Goal: Transaction & Acquisition: Purchase product/service

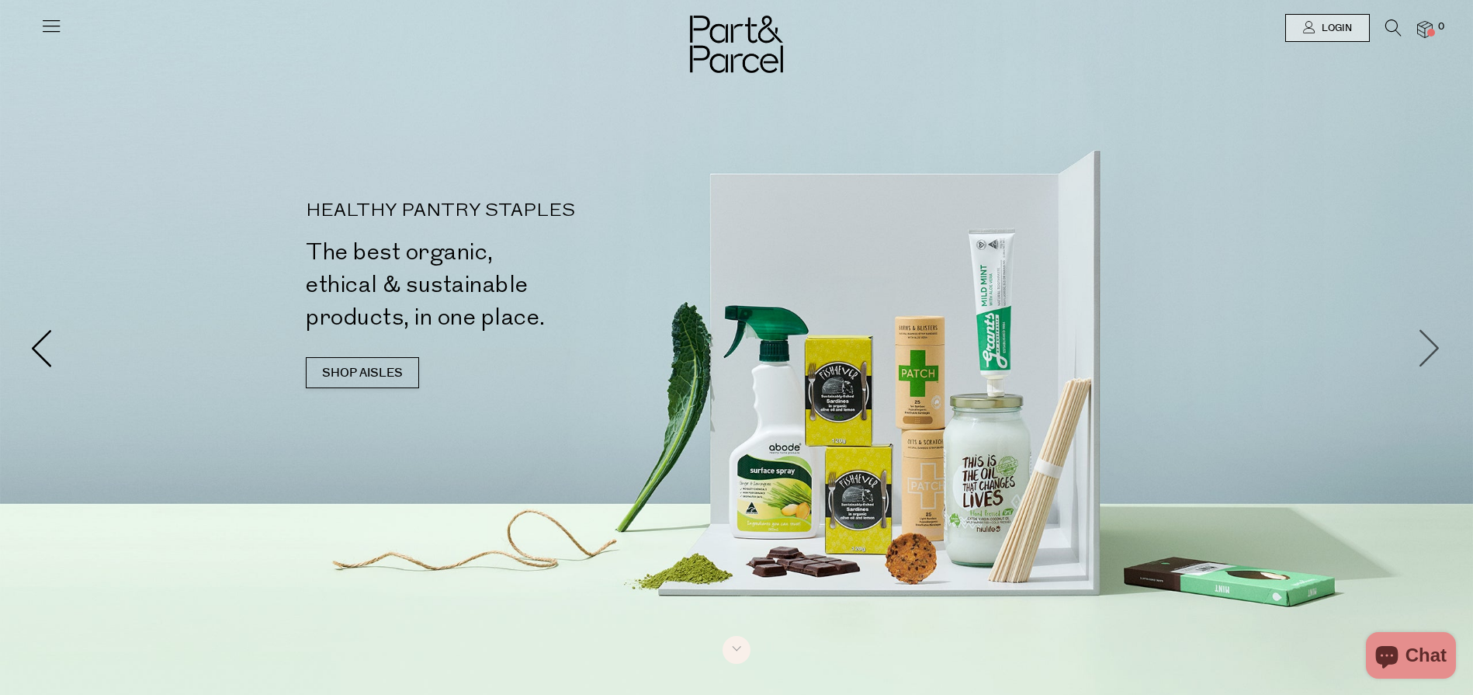
click at [1433, 338] on span at bounding box center [1430, 347] width 39 height 39
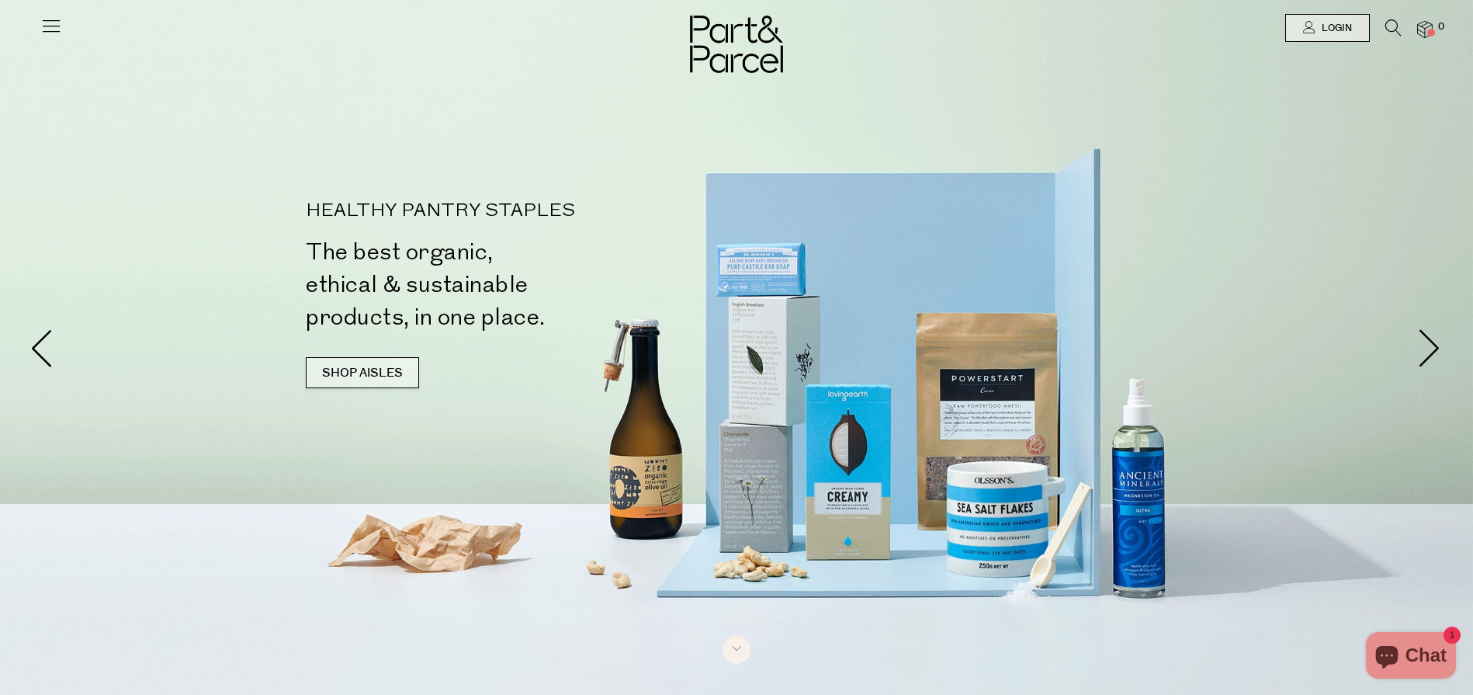
click at [358, 372] on link "SHOP AISLES" at bounding box center [362, 372] width 113 height 31
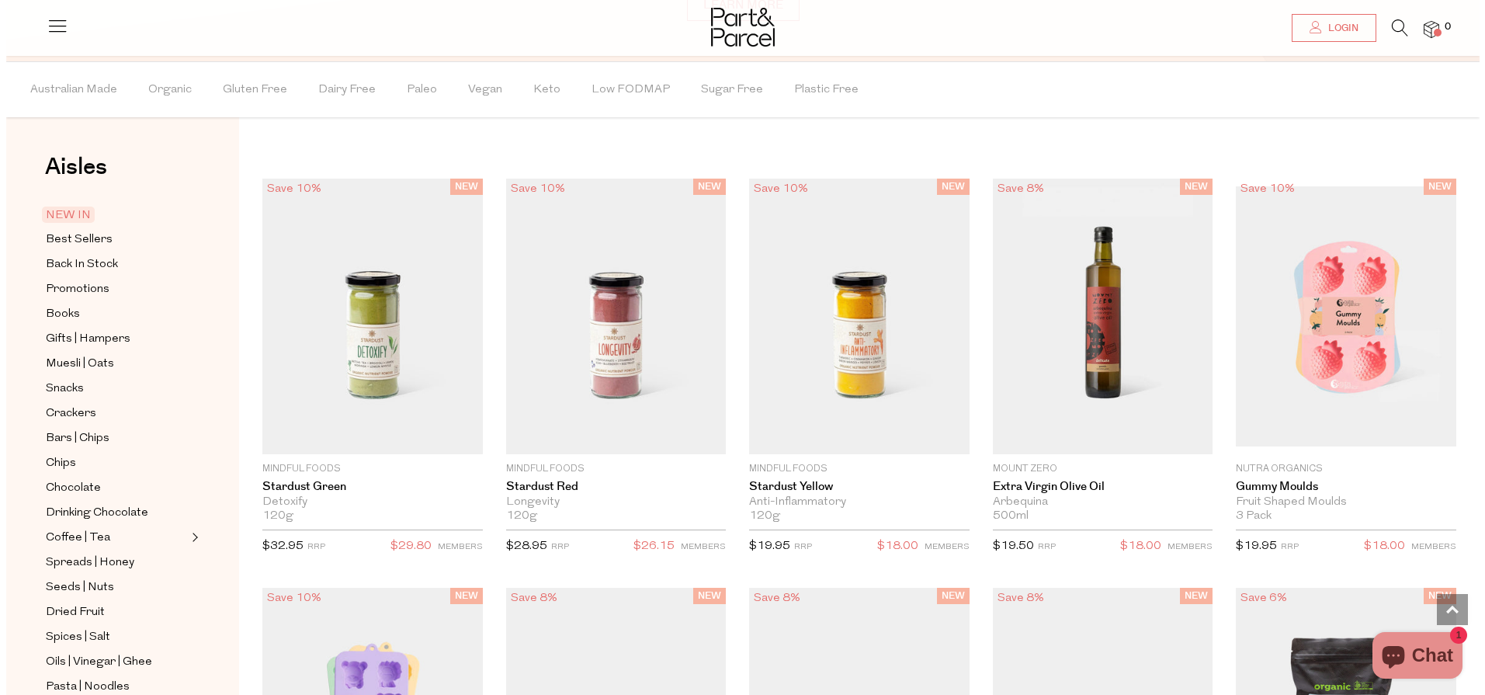
scroll to position [1309, 0]
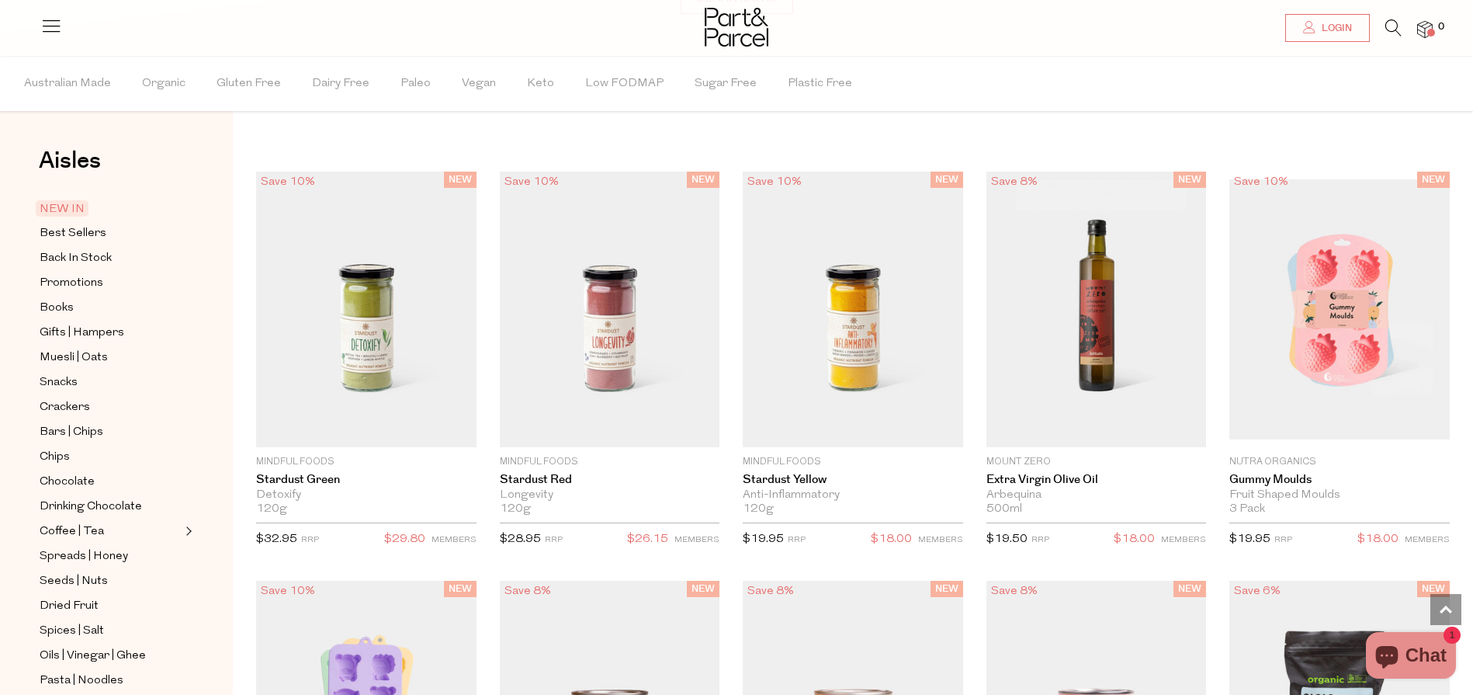
click at [1383, 22] on li at bounding box center [1386, 31] width 32 height 24
click at [1385, 22] on icon at bounding box center [1393, 27] width 16 height 17
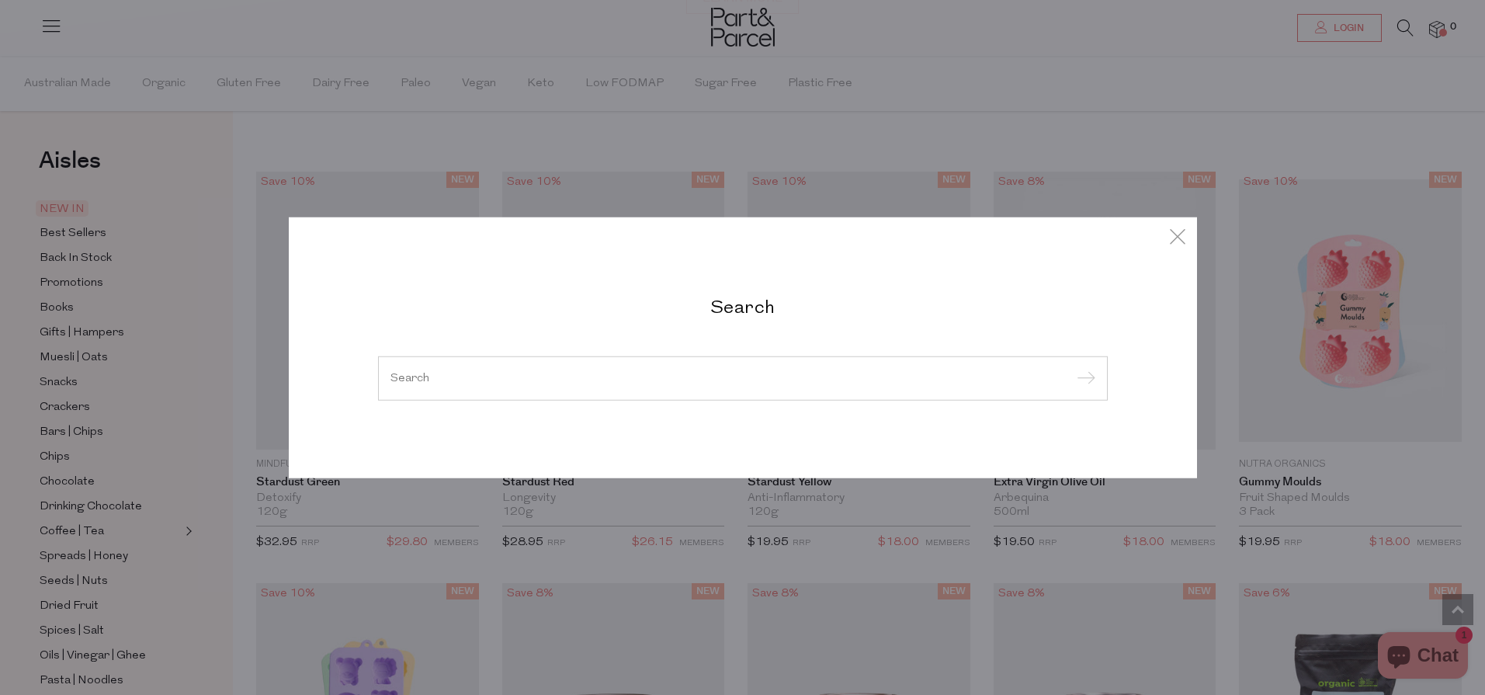
click at [646, 375] on input "search" at bounding box center [742, 378] width 705 height 12
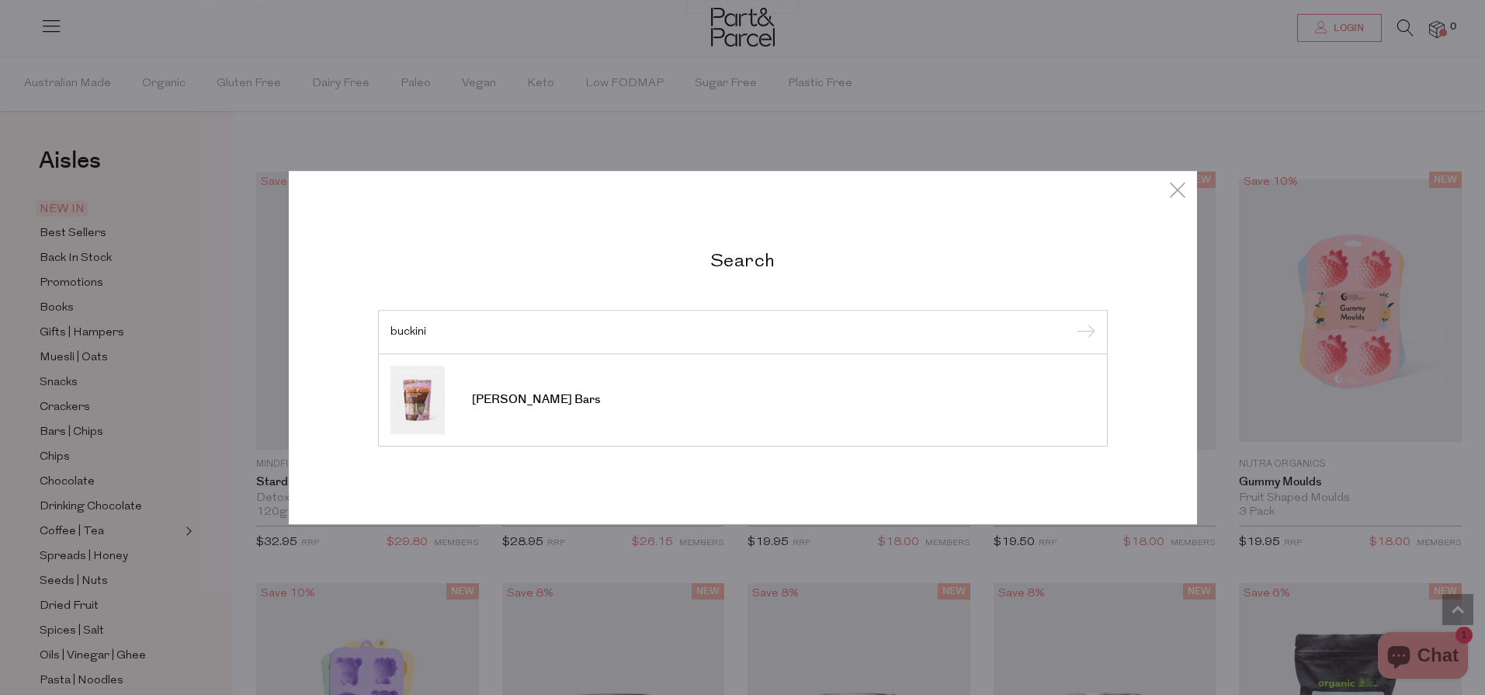
click at [573, 332] on input "buckini" at bounding box center [742, 332] width 705 height 12
type input "buckini"
click at [1072, 321] on input "submit" at bounding box center [1083, 332] width 23 height 23
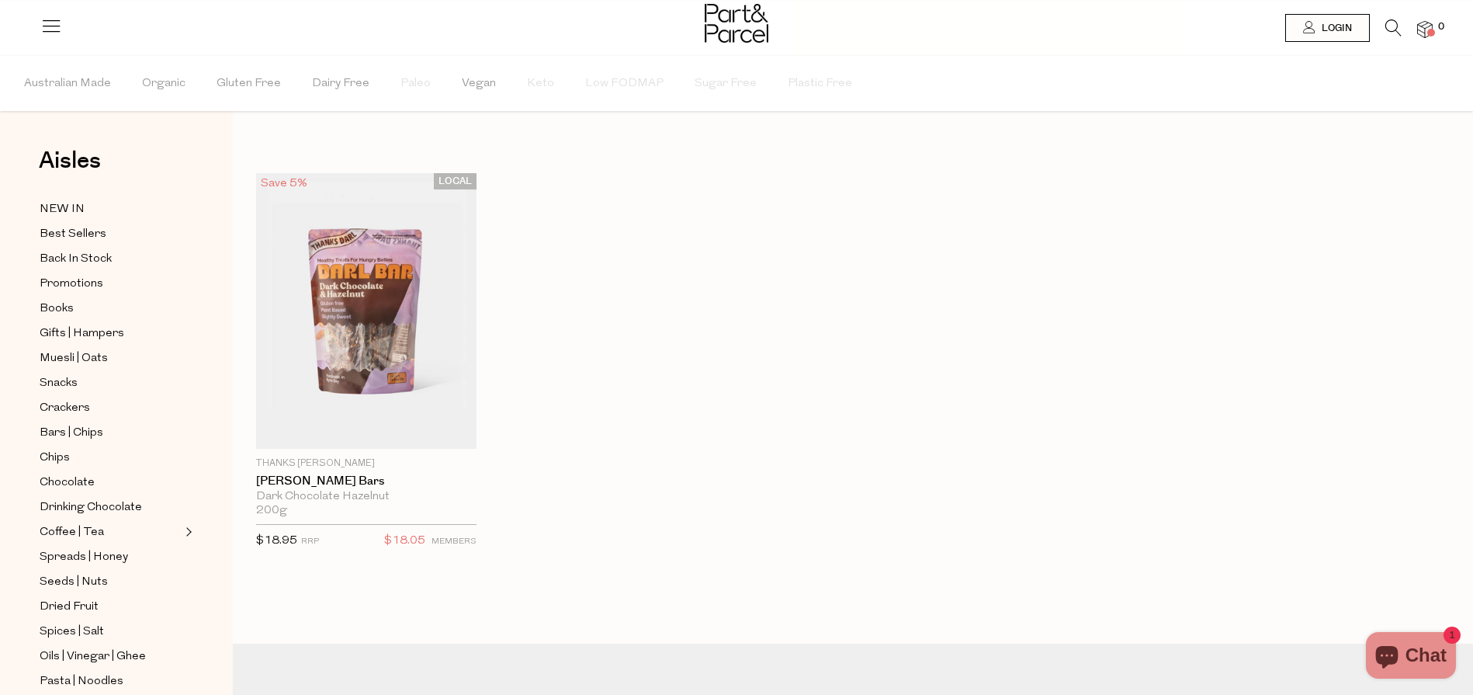
click at [1390, 28] on icon at bounding box center [1393, 27] width 16 height 17
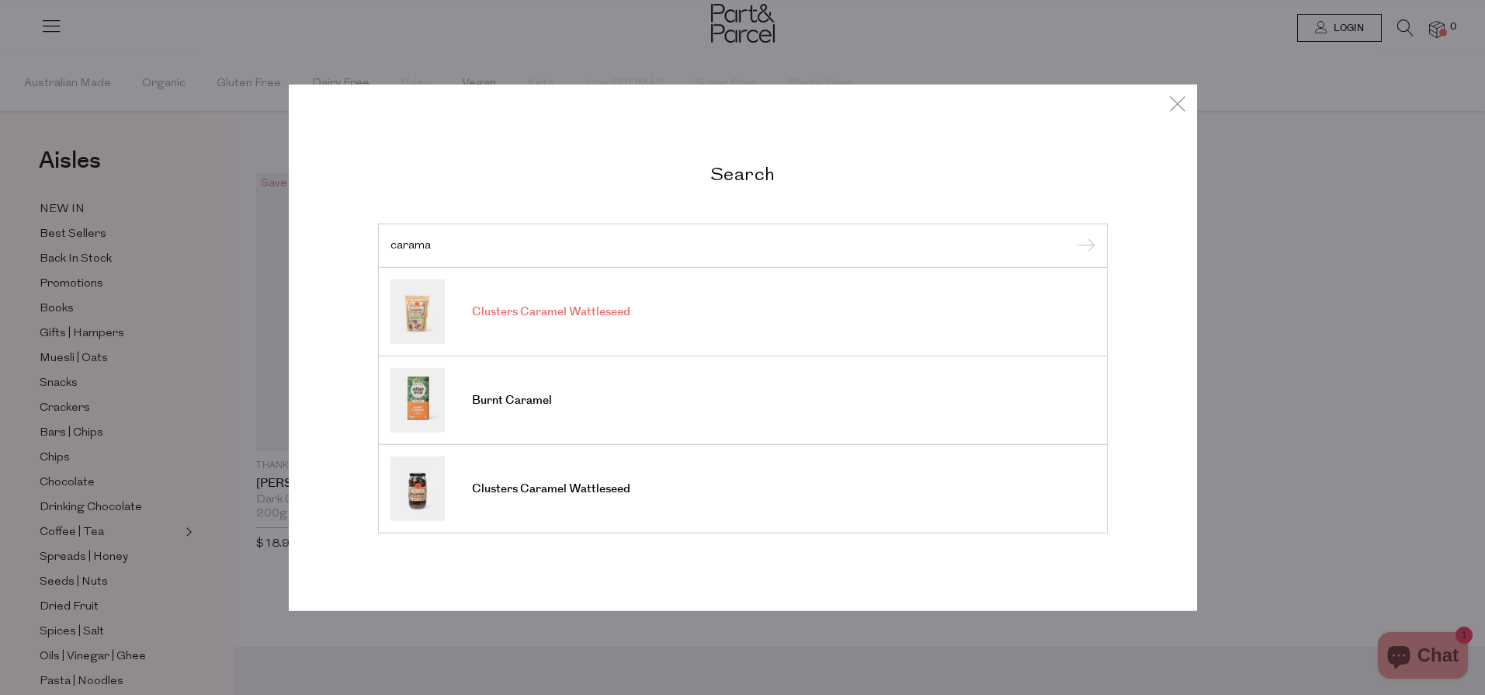
type input "carama"
click at [514, 317] on span "Clusters Caramel Wattleseed" at bounding box center [551, 312] width 158 height 16
